Goal: Navigation & Orientation: Find specific page/section

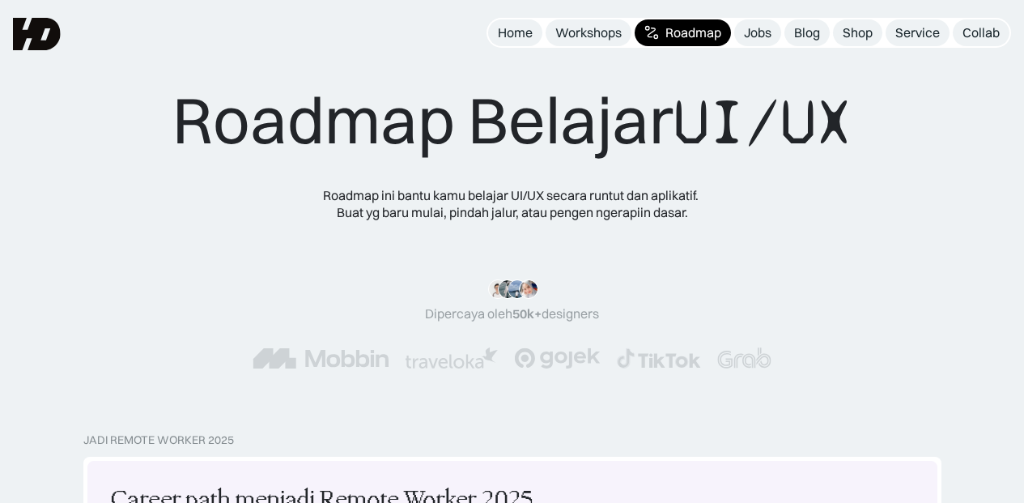
click at [749, 28] on div "Jobs" at bounding box center [758, 32] width 28 height 17
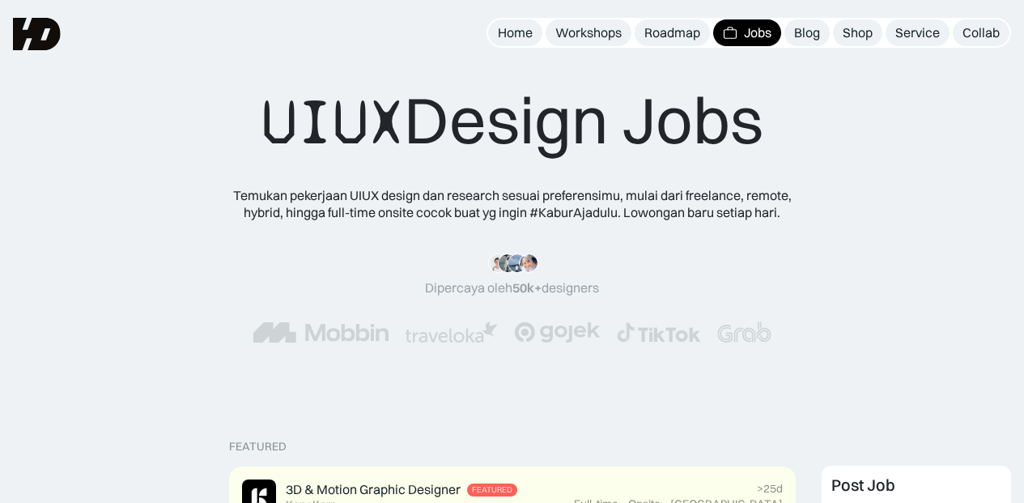
click at [515, 35] on div "Home" at bounding box center [515, 32] width 35 height 17
